Goal: Task Accomplishment & Management: Complete application form

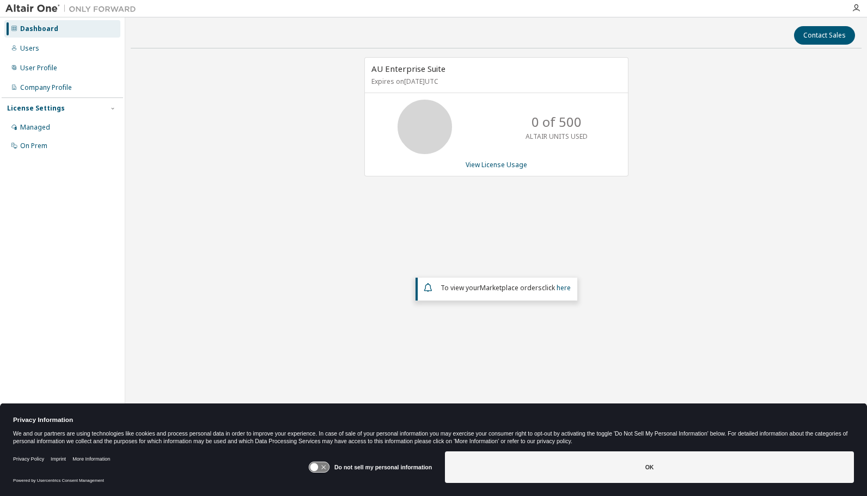
click at [505, 166] on link "View License Usage" at bounding box center [496, 164] width 62 height 9
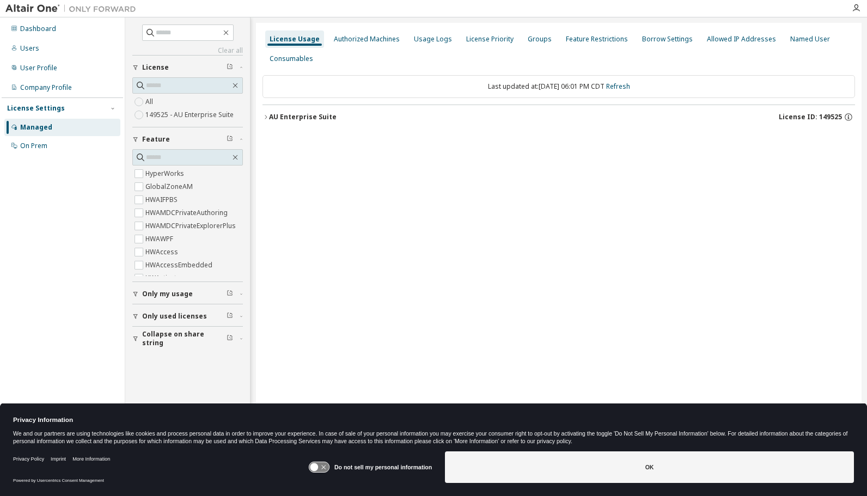
click at [180, 174] on label "HyperWorks" at bounding box center [165, 173] width 41 height 13
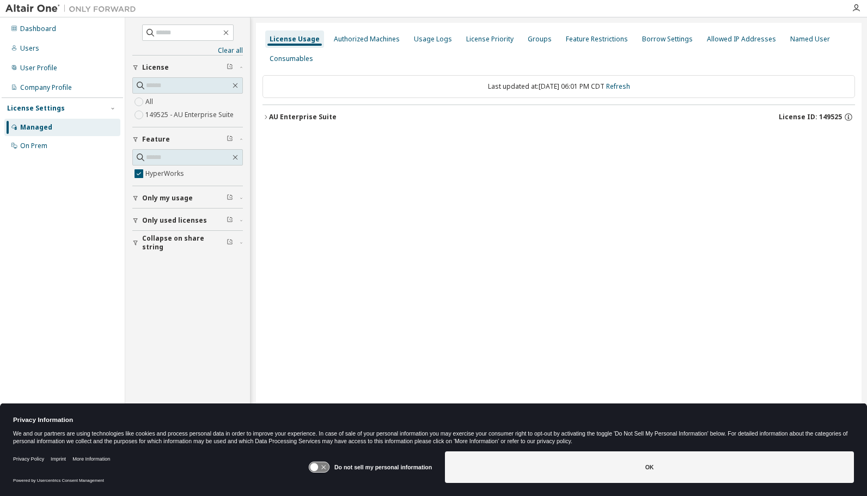
click at [171, 243] on span "Collapse on share string" at bounding box center [184, 242] width 84 height 17
click at [163, 220] on span "Only used licenses" at bounding box center [174, 220] width 65 height 9
click at [40, 143] on div "On Prem" at bounding box center [33, 146] width 27 height 9
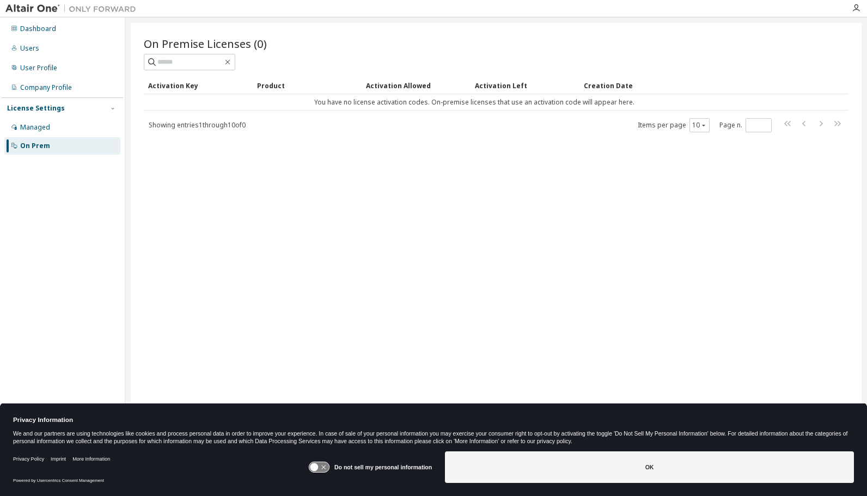
click at [62, 125] on div "Managed" at bounding box center [62, 127] width 116 height 17
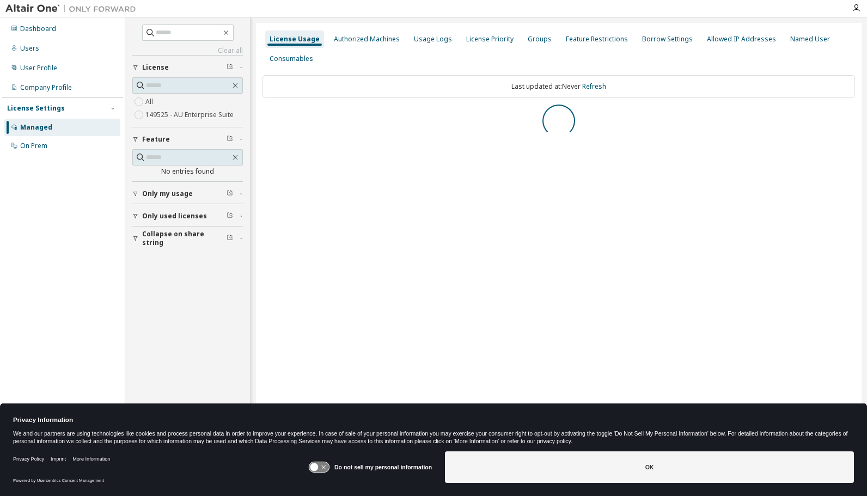
click at [30, 45] on div "Users" at bounding box center [29, 48] width 19 height 9
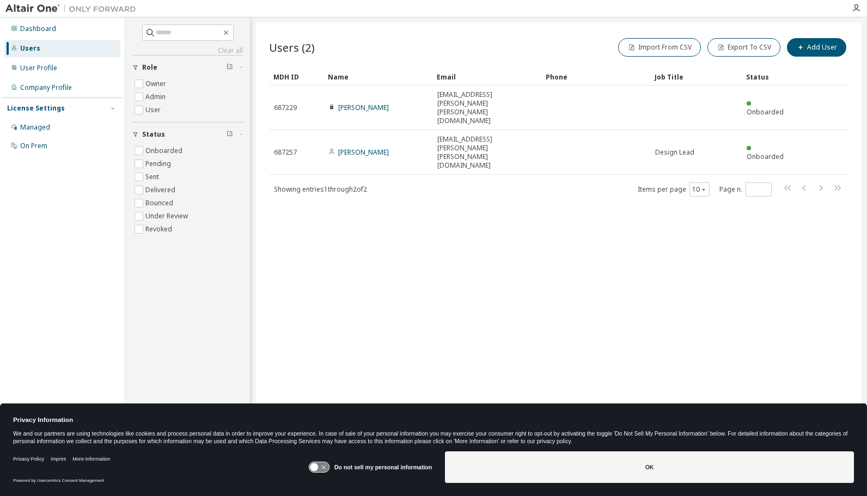
click at [85, 73] on div "User Profile" at bounding box center [62, 67] width 116 height 17
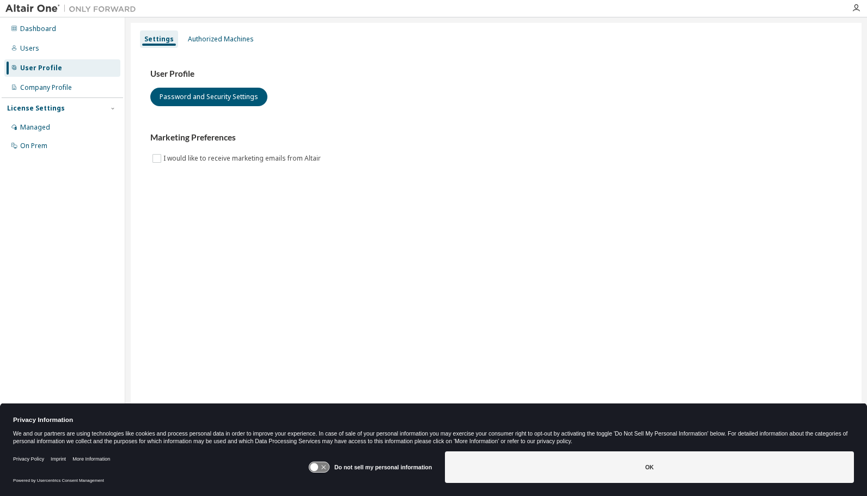
click at [86, 84] on div "Company Profile" at bounding box center [62, 87] width 116 height 17
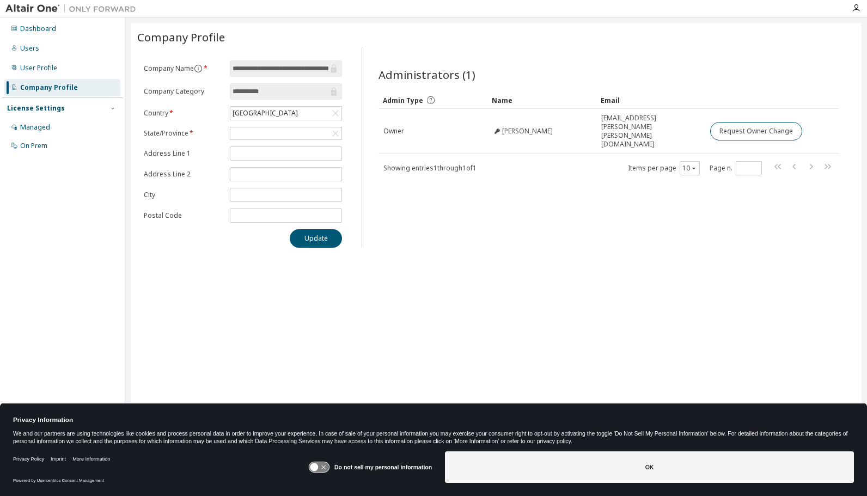
click at [60, 122] on div "Managed" at bounding box center [62, 127] width 116 height 17
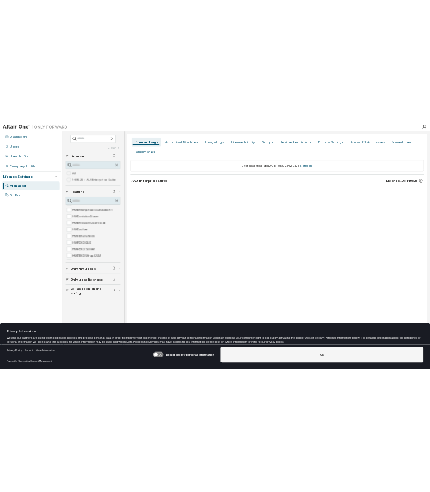
scroll to position [1178, 0]
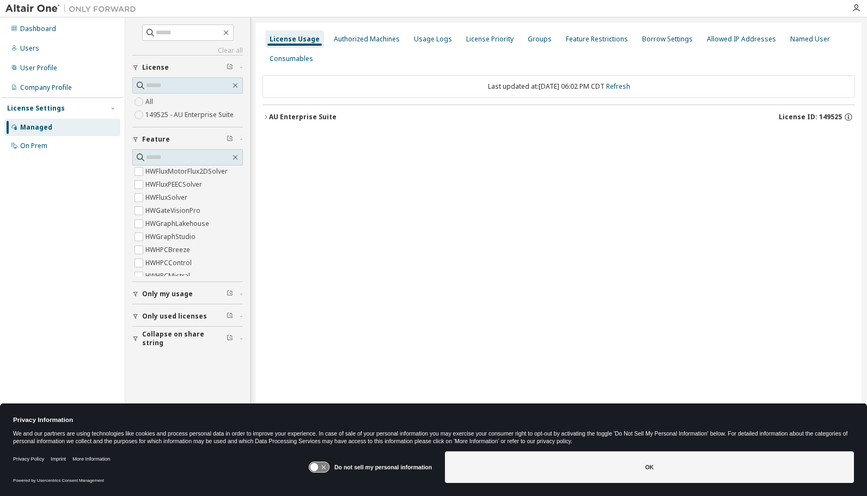
click at [29, 50] on div "Users" at bounding box center [29, 48] width 19 height 9
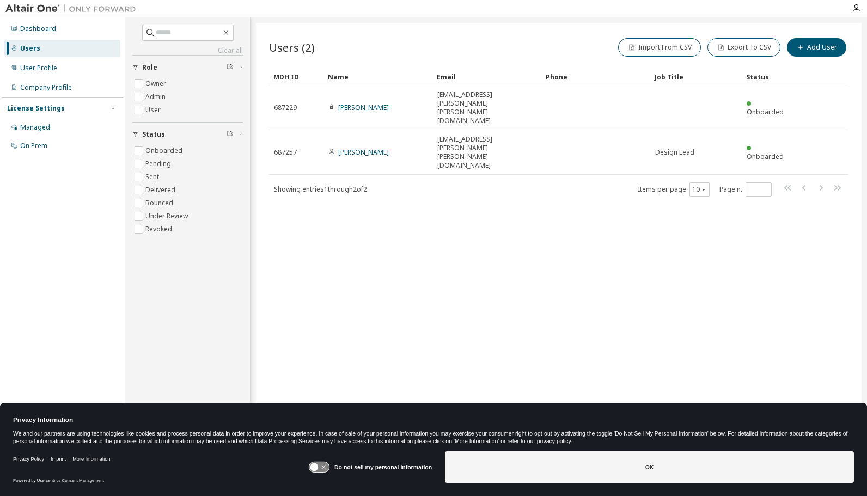
click at [66, 25] on div "Dashboard" at bounding box center [62, 28] width 116 height 17
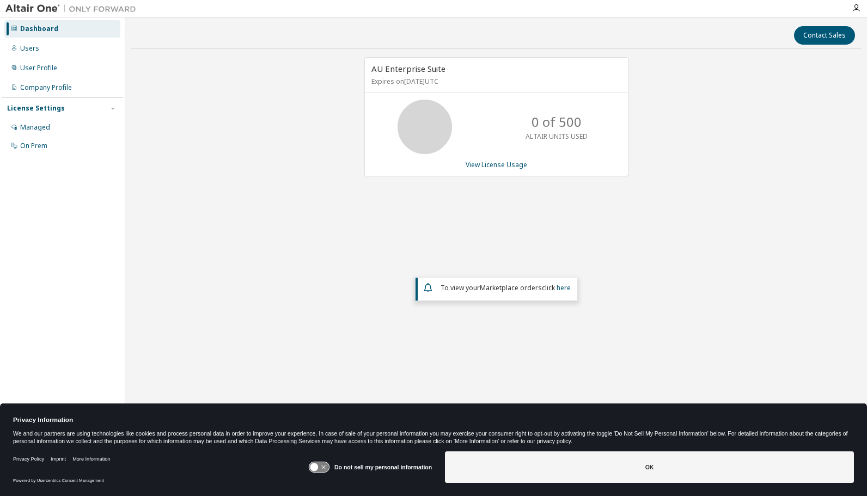
click at [74, 132] on div "Managed" at bounding box center [62, 127] width 116 height 17
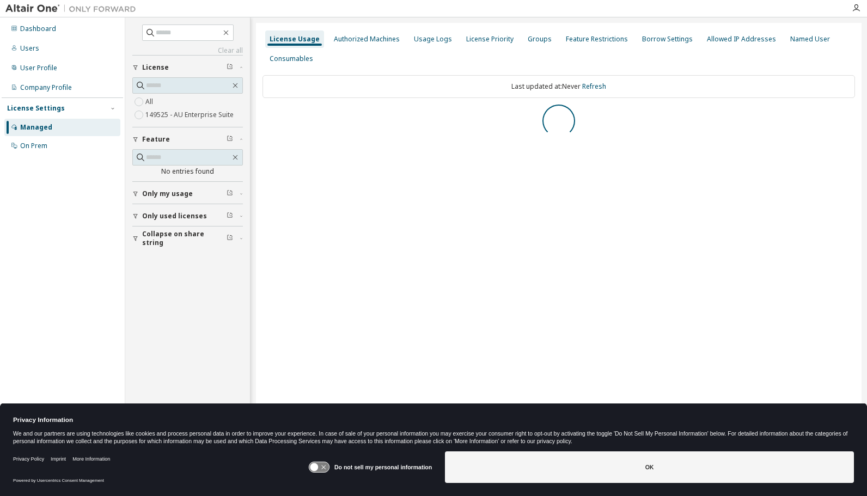
click at [69, 79] on div "Company Profile" at bounding box center [62, 87] width 116 height 17
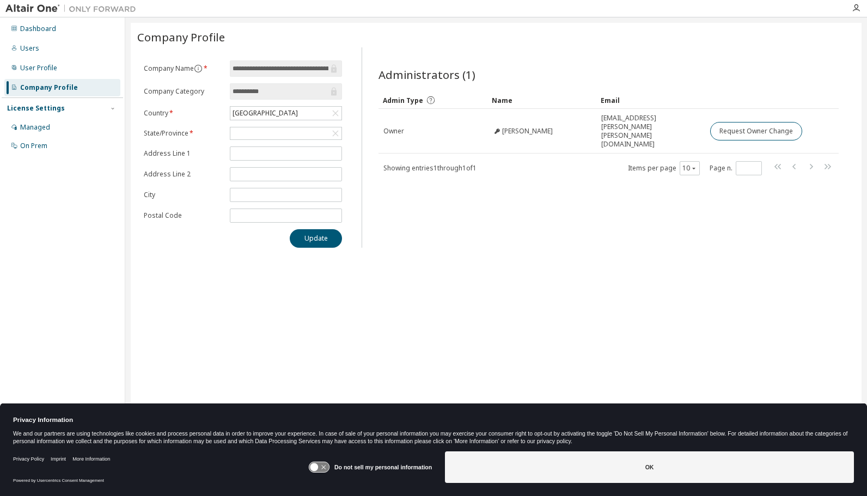
click at [65, 69] on div "User Profile" at bounding box center [62, 67] width 116 height 17
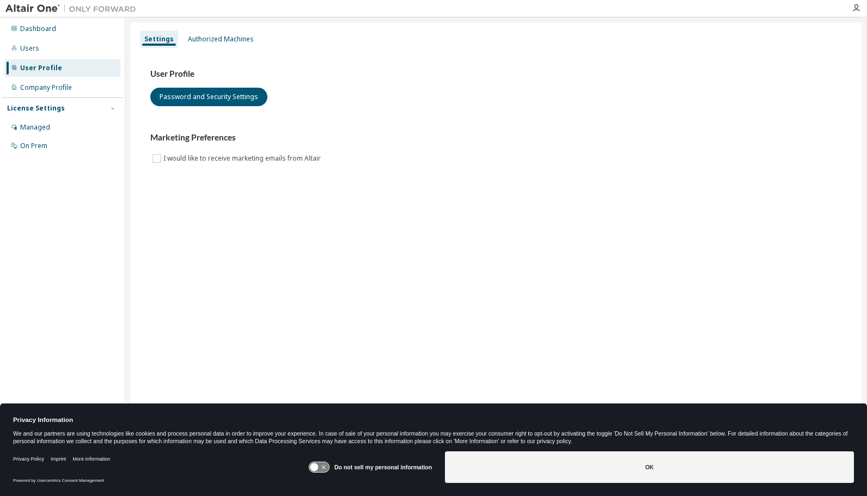
click at [56, 53] on div "Users" at bounding box center [62, 48] width 116 height 17
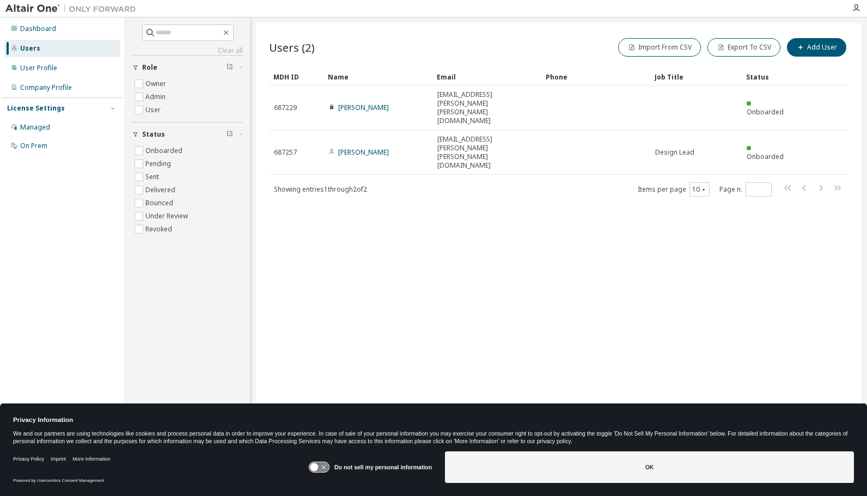
click at [810, 35] on div "Users (2) Import From CSV Export To CSV Add User Clear Load Save Save As Field …" at bounding box center [558, 241] width 605 height 436
click at [809, 45] on button "Add User" at bounding box center [816, 47] width 59 height 19
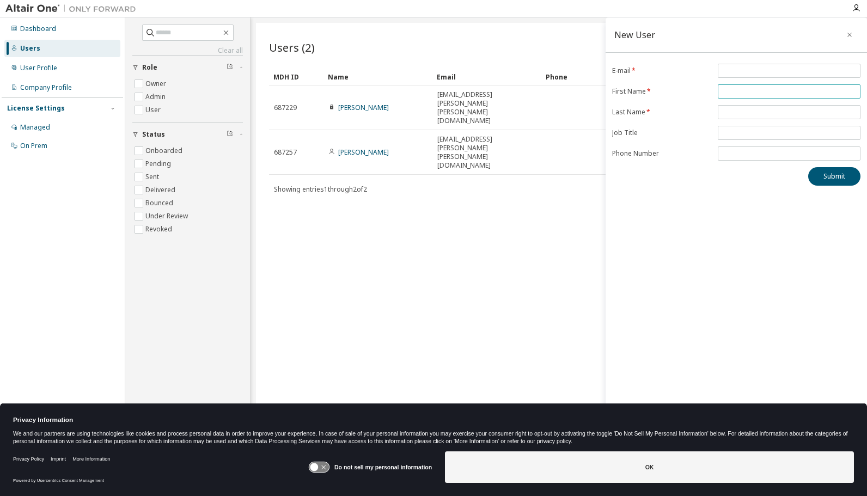
click at [773, 87] on input "text" at bounding box center [788, 91] width 137 height 9
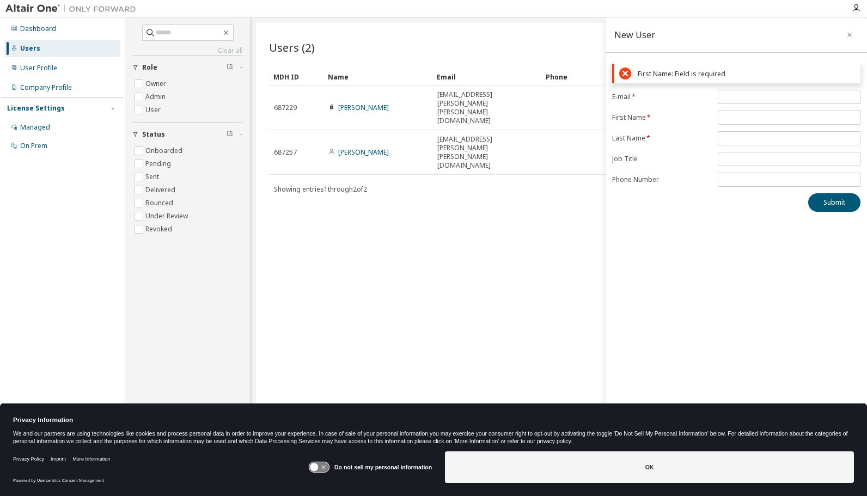
click at [768, 77] on div "First Name: Field is required E-mail * First Name * Last Name * Job Title Phone…" at bounding box center [735, 138] width 261 height 148
click at [736, 116] on input "text" at bounding box center [788, 117] width 137 height 9
click at [747, 100] on input "email" at bounding box center [788, 97] width 137 height 9
type input "**********"
click at [808, 193] on button "Submit" at bounding box center [834, 202] width 52 height 19
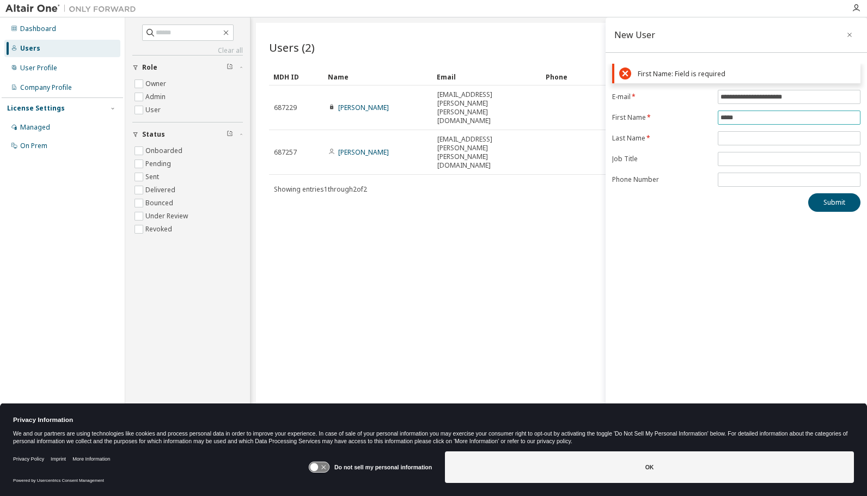
type input "****"
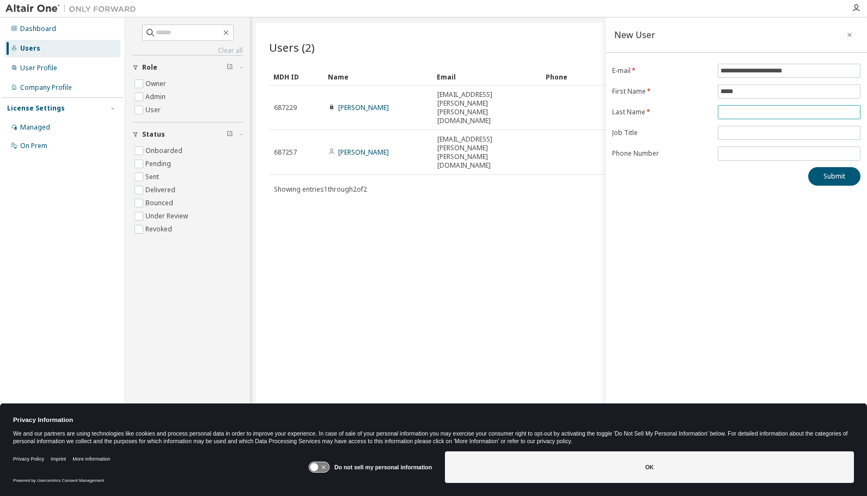
click at [750, 108] on input "text" at bounding box center [788, 112] width 137 height 9
type input "*****"
click at [750, 133] on input "text" at bounding box center [788, 132] width 137 height 9
click at [636, 219] on div "**********" at bounding box center [735, 240] width 261 height 447
click at [815, 173] on button "Submit" at bounding box center [834, 176] width 52 height 19
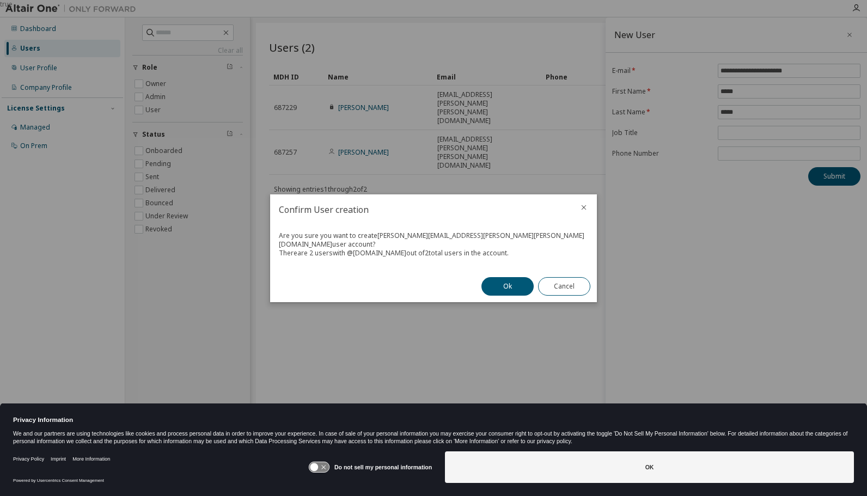
click at [486, 281] on button "Ok" at bounding box center [507, 286] width 52 height 19
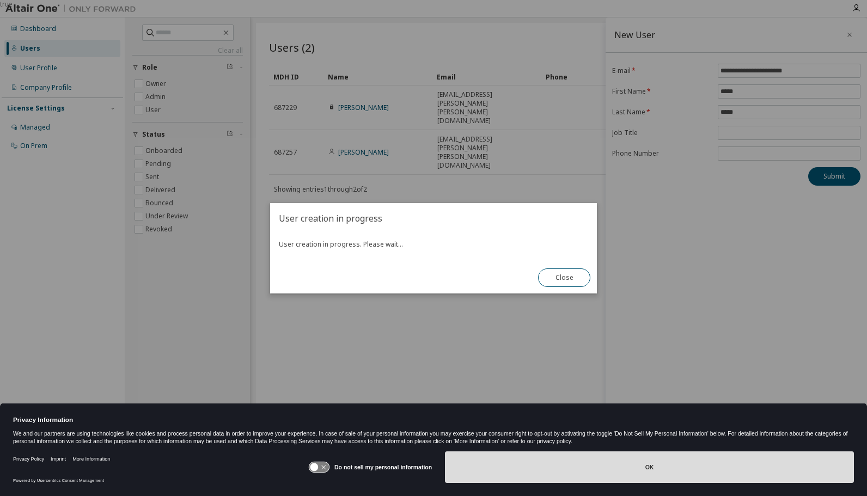
click at [550, 471] on button "OK" at bounding box center [649, 467] width 409 height 32
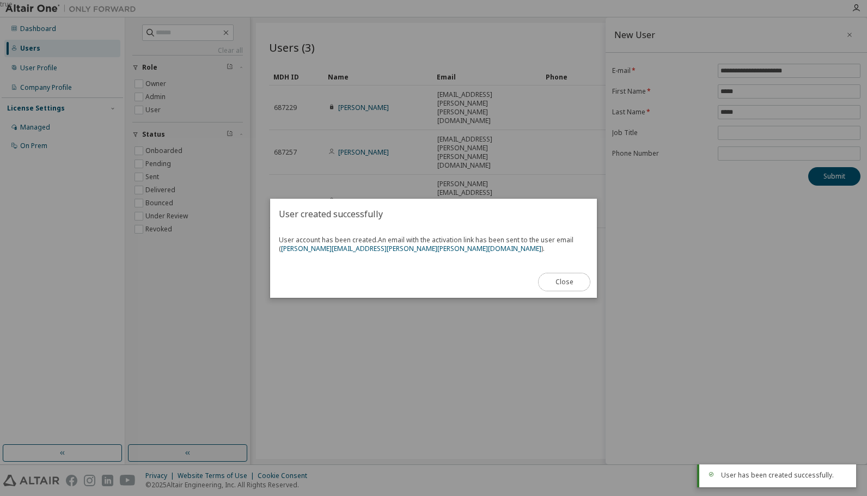
click at [563, 275] on button "Close" at bounding box center [564, 282] width 52 height 19
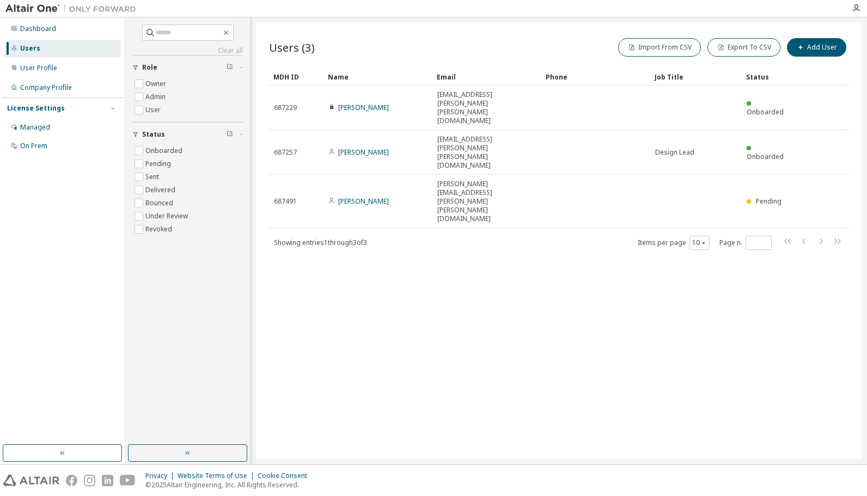
click at [838, 38] on div "Import From CSV Export To CSV Add User" at bounding box center [704, 47] width 290 height 23
click at [836, 42] on button "Add User" at bounding box center [816, 47] width 59 height 19
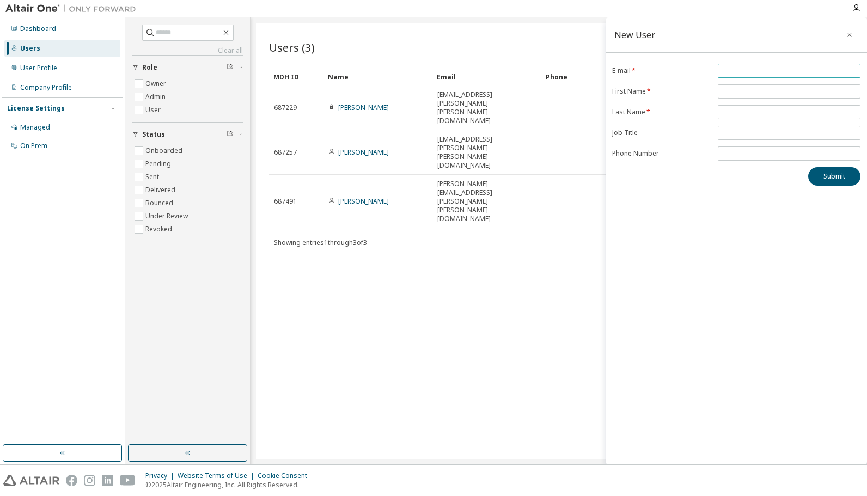
click at [787, 67] on input "email" at bounding box center [788, 70] width 137 height 9
type input "**********"
click at [763, 90] on input "text" at bounding box center [788, 91] width 137 height 9
type input "******"
click at [742, 113] on input "text" at bounding box center [788, 112] width 137 height 9
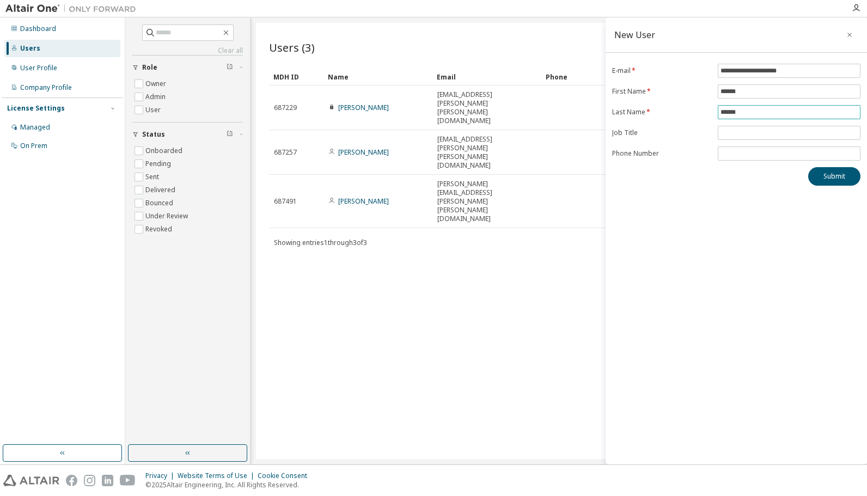
type input "******"
click at [761, 131] on input "text" at bounding box center [788, 132] width 137 height 9
click at [664, 183] on div "**********" at bounding box center [735, 240] width 261 height 447
click at [850, 172] on button "Submit" at bounding box center [834, 176] width 52 height 19
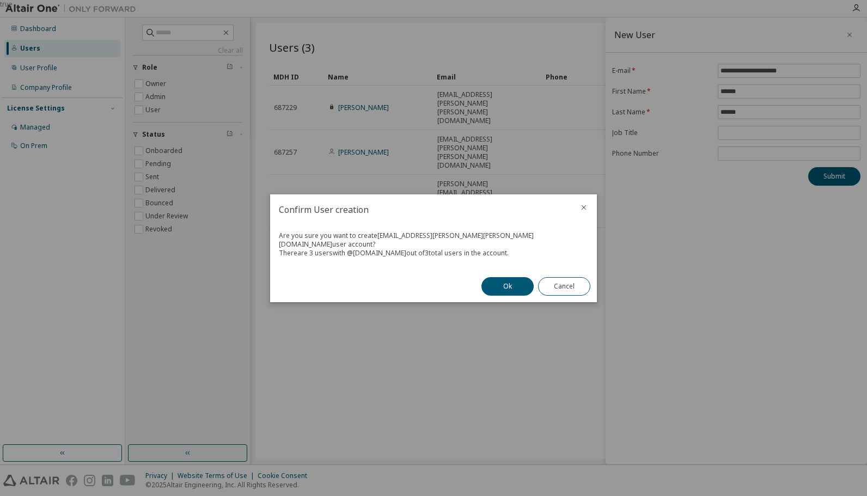
click at [505, 286] on button "Ok" at bounding box center [507, 286] width 52 height 19
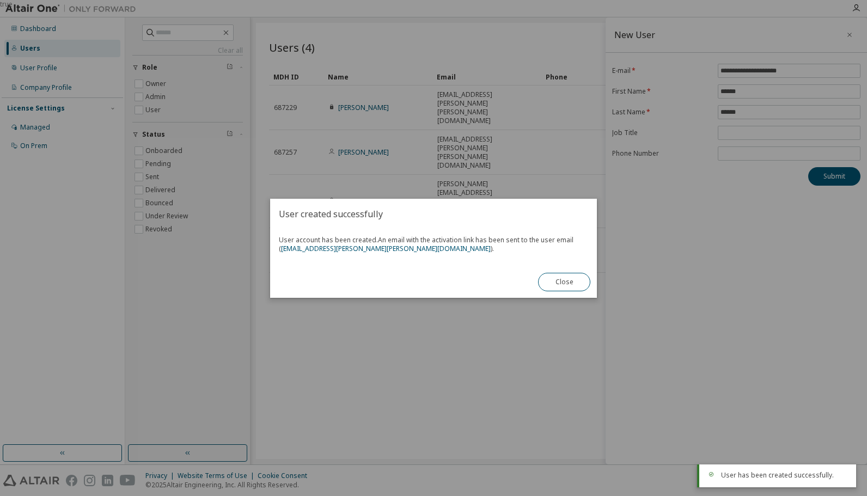
click at [568, 283] on button "Close" at bounding box center [564, 282] width 52 height 19
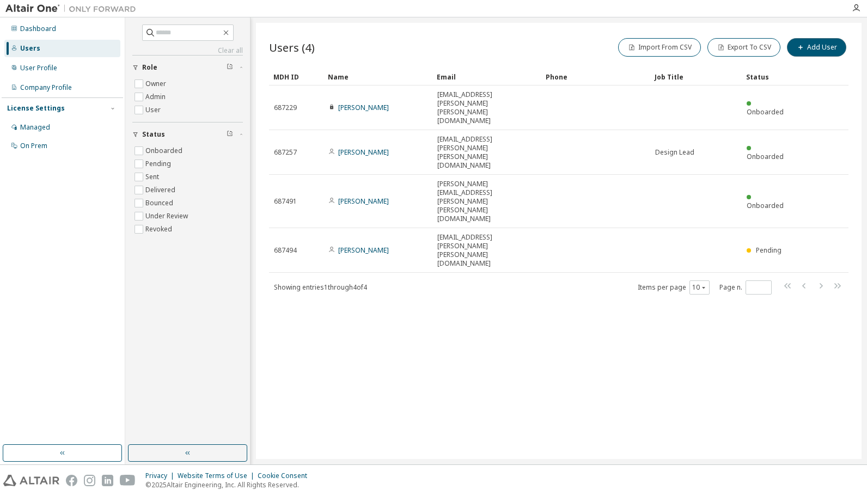
click at [839, 51] on button "Add User" at bounding box center [816, 47] width 59 height 19
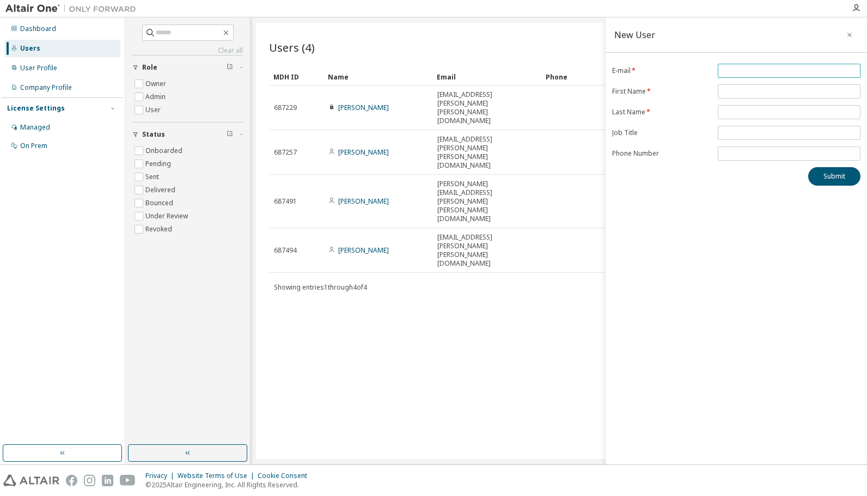
click at [803, 71] on input "email" at bounding box center [788, 70] width 137 height 9
type input "**********"
click at [783, 89] on input "text" at bounding box center [788, 91] width 137 height 9
type input "*******"
click at [757, 109] on input "text" at bounding box center [788, 112] width 137 height 9
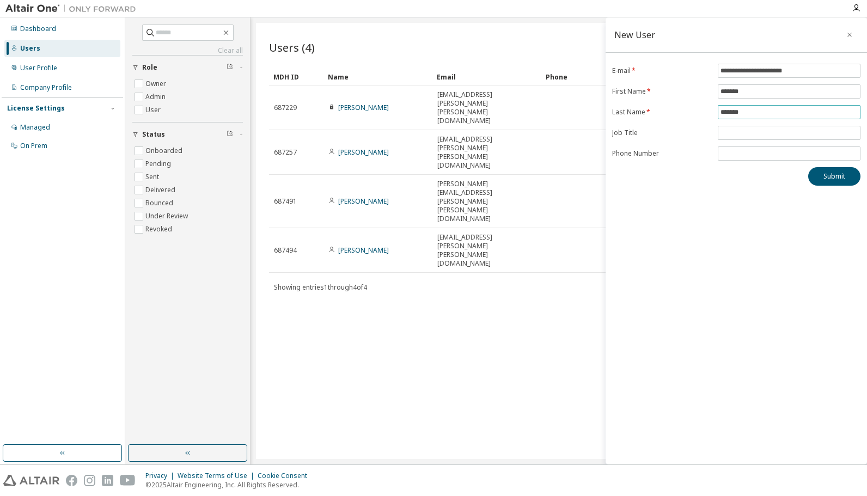
type input "*******"
click at [735, 155] on input "tel" at bounding box center [788, 153] width 137 height 9
click at [815, 172] on button "Submit" at bounding box center [834, 176] width 52 height 19
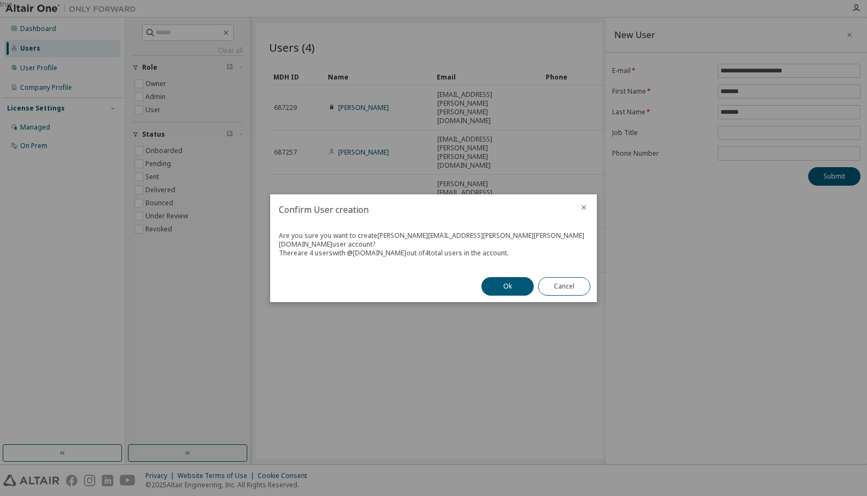
click at [507, 277] on button "Ok" at bounding box center [507, 286] width 52 height 19
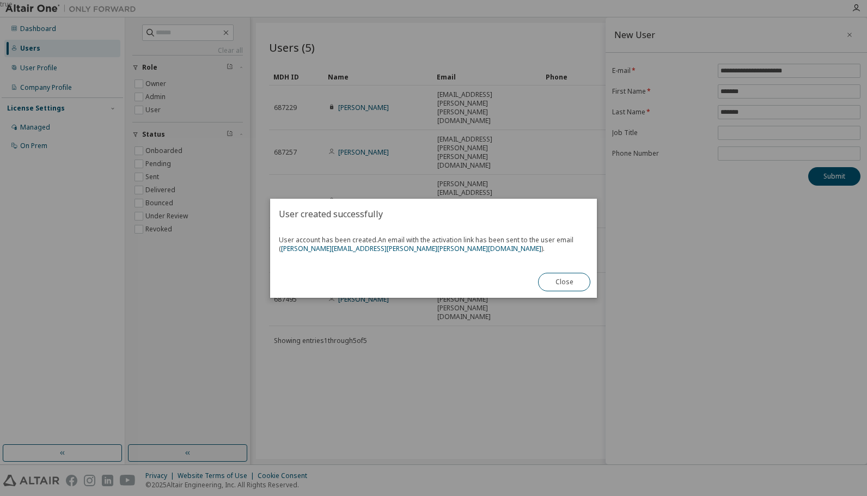
click at [568, 280] on button "Close" at bounding box center [564, 282] width 52 height 19
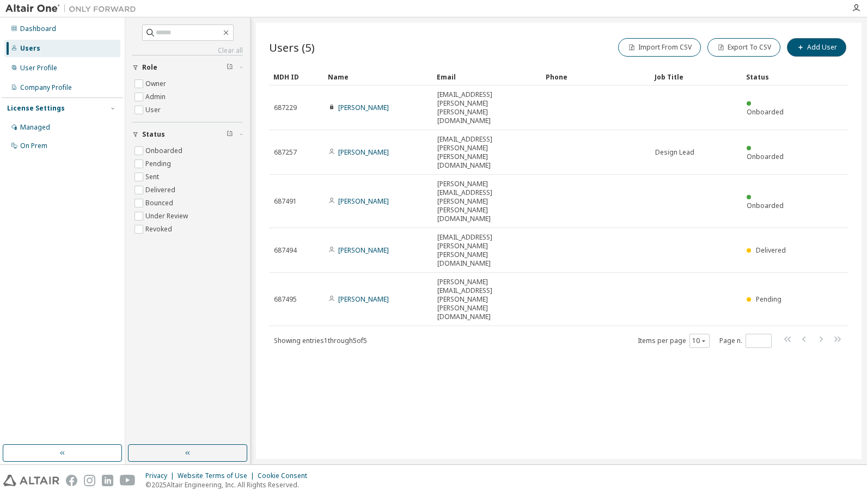
click at [826, 39] on button "Add User" at bounding box center [816, 47] width 59 height 19
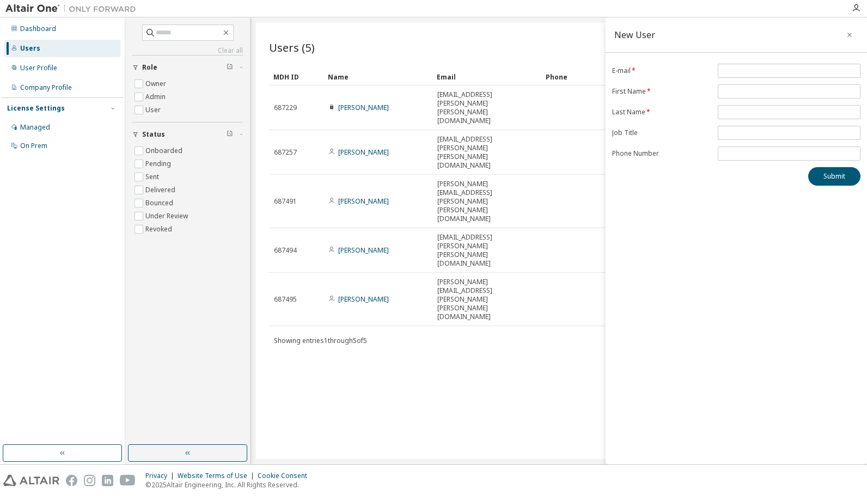
click at [739, 65] on span at bounding box center [788, 71] width 143 height 14
click at [737, 71] on input "email" at bounding box center [788, 70] width 137 height 9
type input "**********"
click at [752, 90] on input "text" at bounding box center [788, 91] width 137 height 9
type input "****"
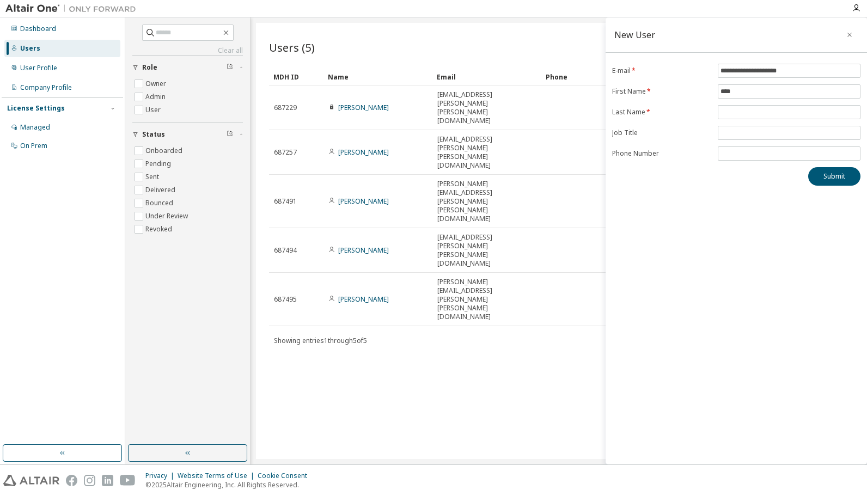
click at [737, 116] on span at bounding box center [788, 112] width 143 height 14
click at [734, 109] on input "text" at bounding box center [788, 112] width 137 height 9
type input "********"
click at [811, 181] on button "Submit" at bounding box center [834, 176] width 52 height 19
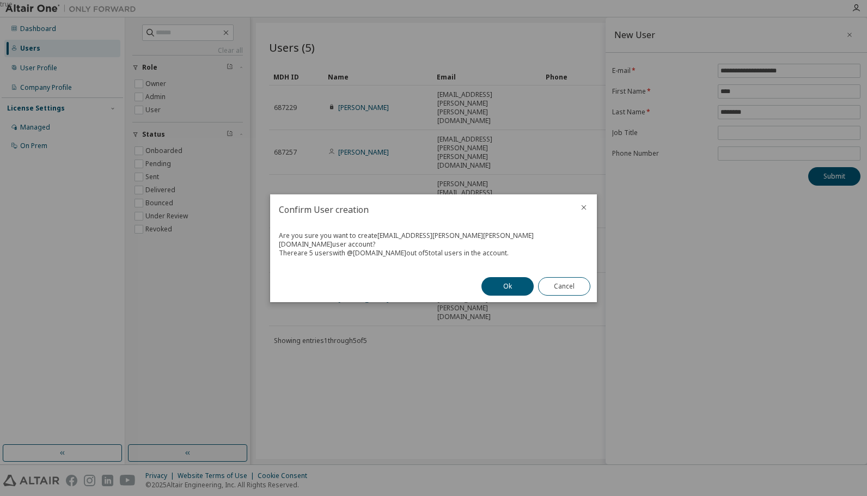
click at [508, 283] on button "Ok" at bounding box center [507, 286] width 52 height 19
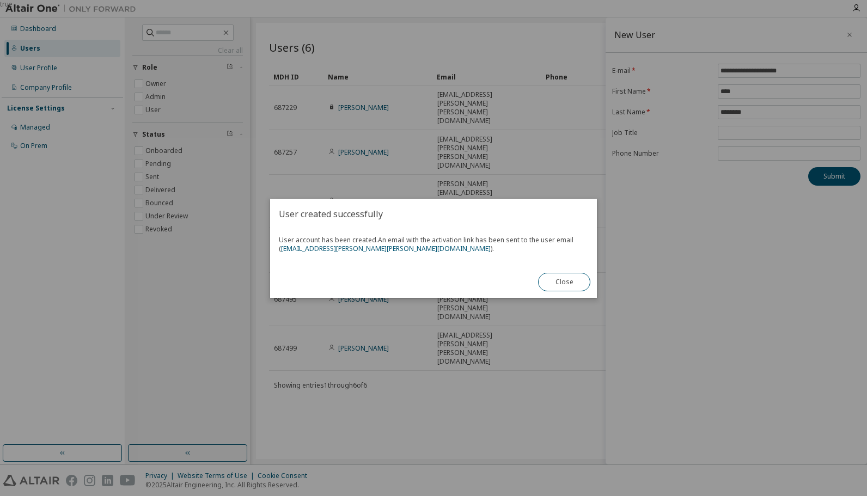
click at [577, 280] on button "Close" at bounding box center [564, 282] width 52 height 19
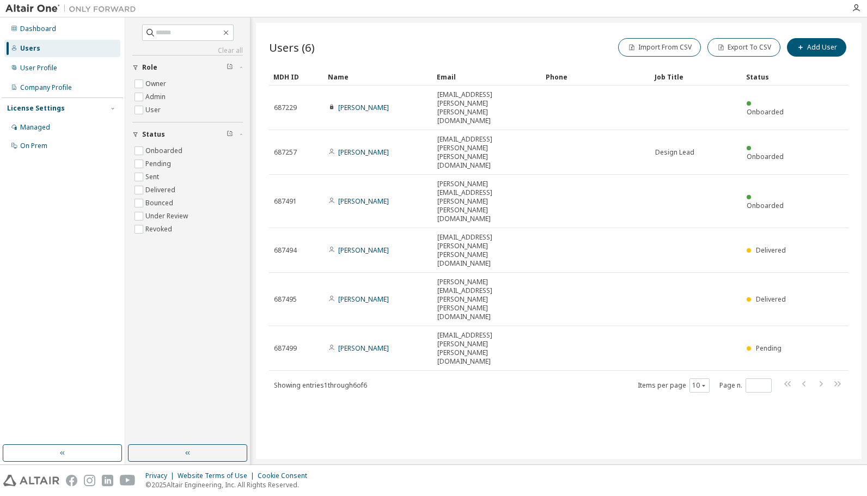
click at [67, 65] on div "User Profile" at bounding box center [62, 67] width 116 height 17
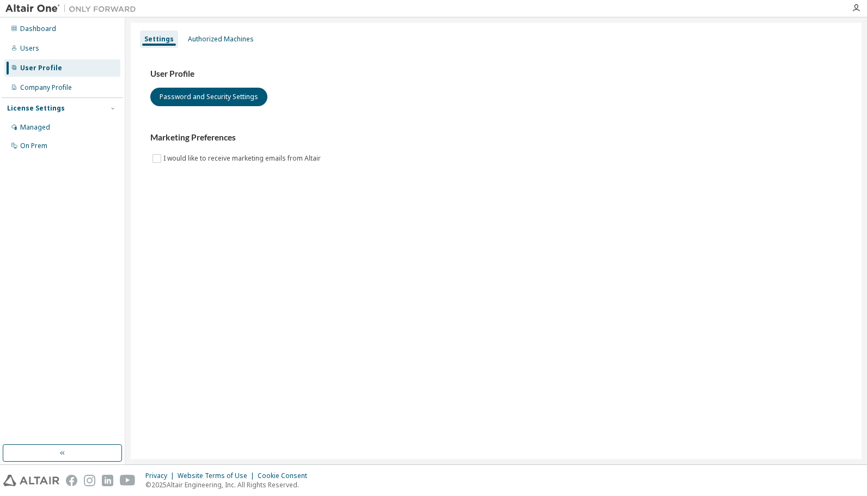
click at [75, 90] on div "Company Profile" at bounding box center [62, 87] width 116 height 17
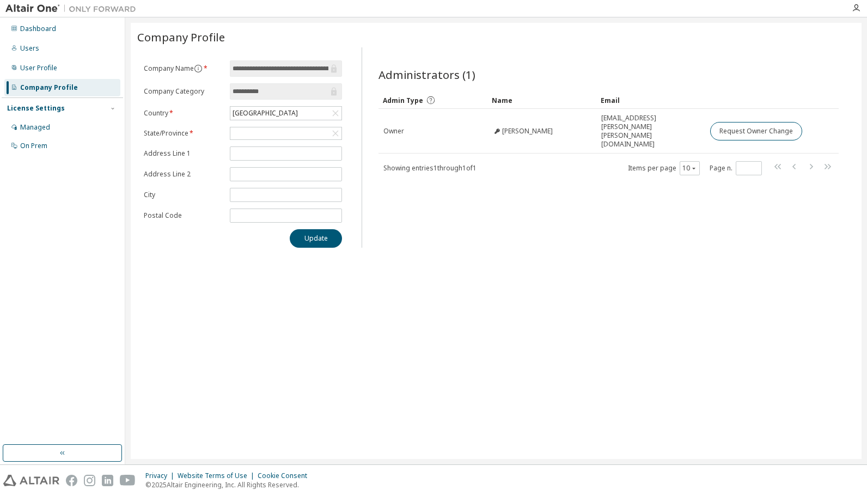
click at [48, 31] on div "Dashboard" at bounding box center [38, 28] width 36 height 9
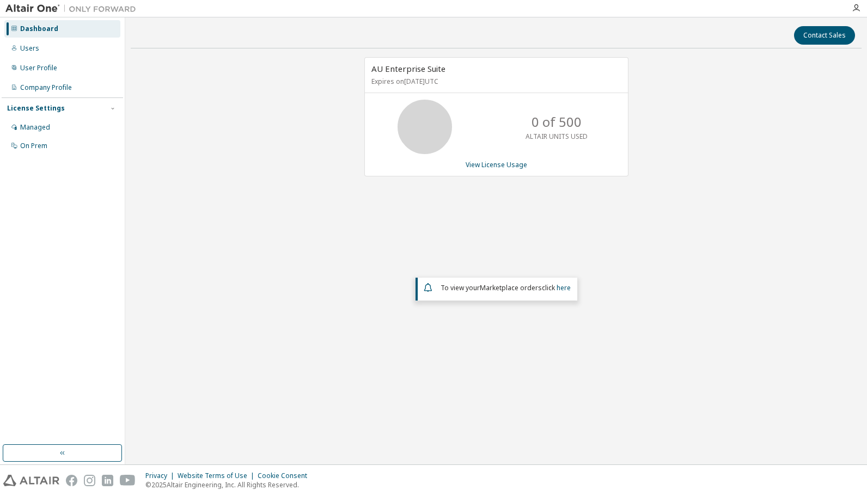
click at [495, 162] on link "View License Usage" at bounding box center [496, 164] width 62 height 9
